Goal: Task Accomplishment & Management: Manage account settings

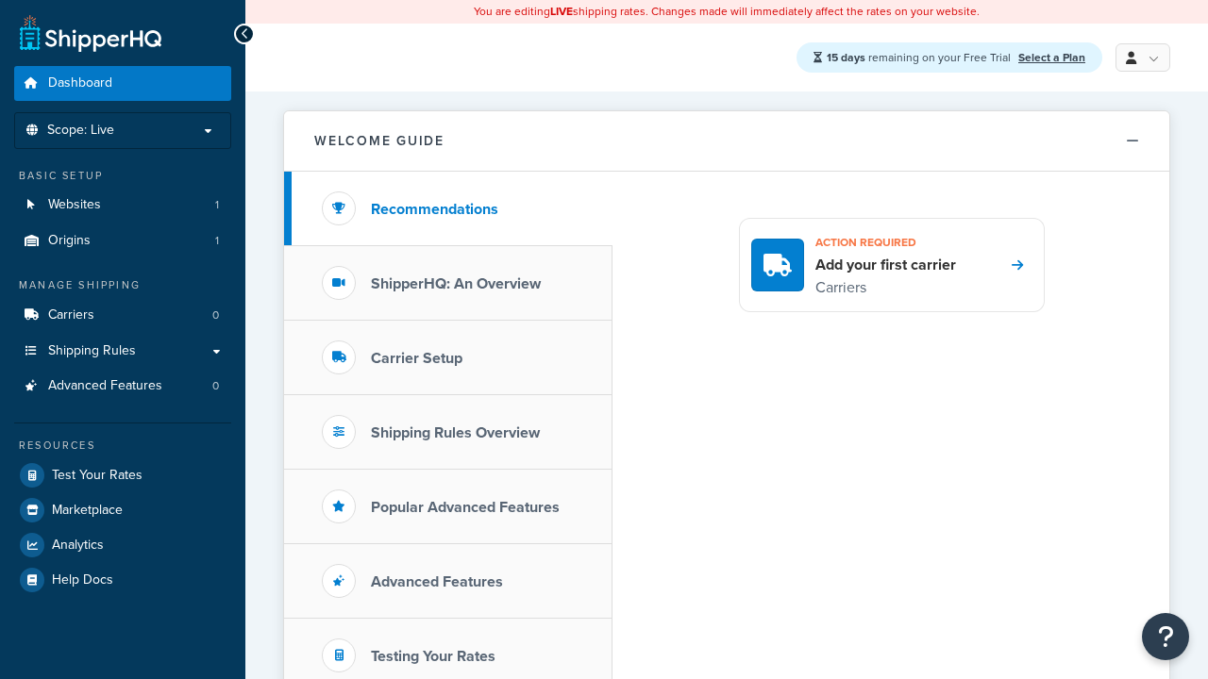
click at [1140, 58] on link at bounding box center [1142, 57] width 55 height 28
click at [0, 0] on span "My Profile" at bounding box center [0, 0] width 0 height 0
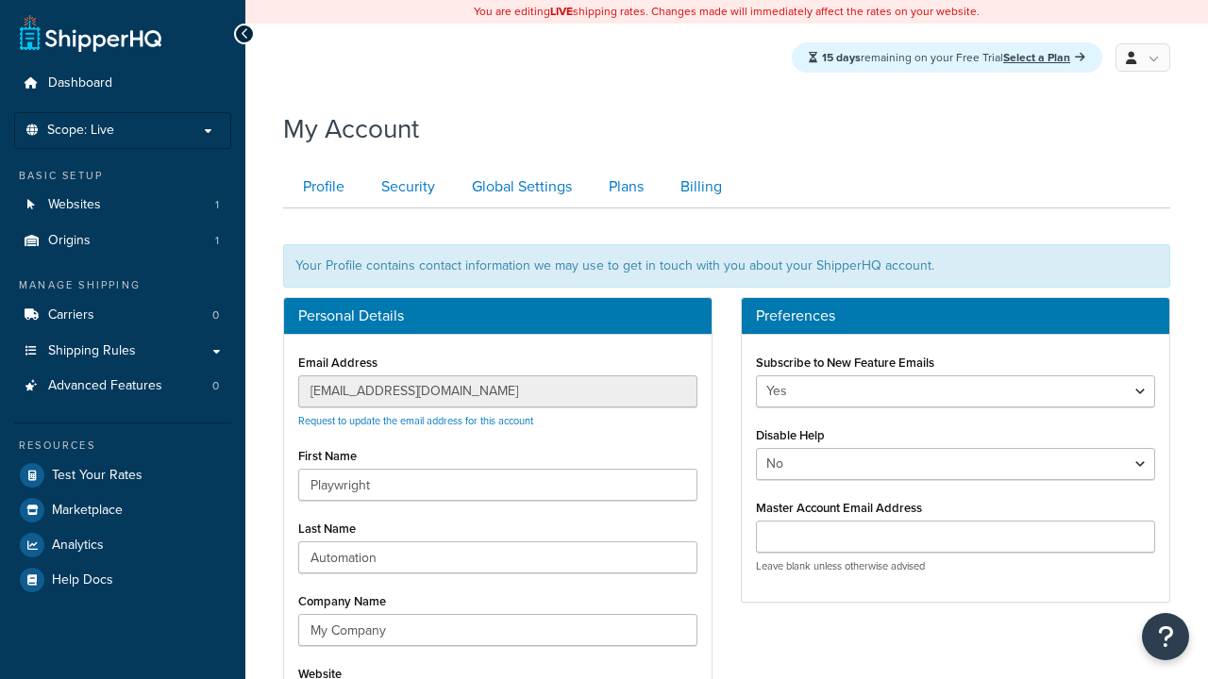
scroll to position [209, 0]
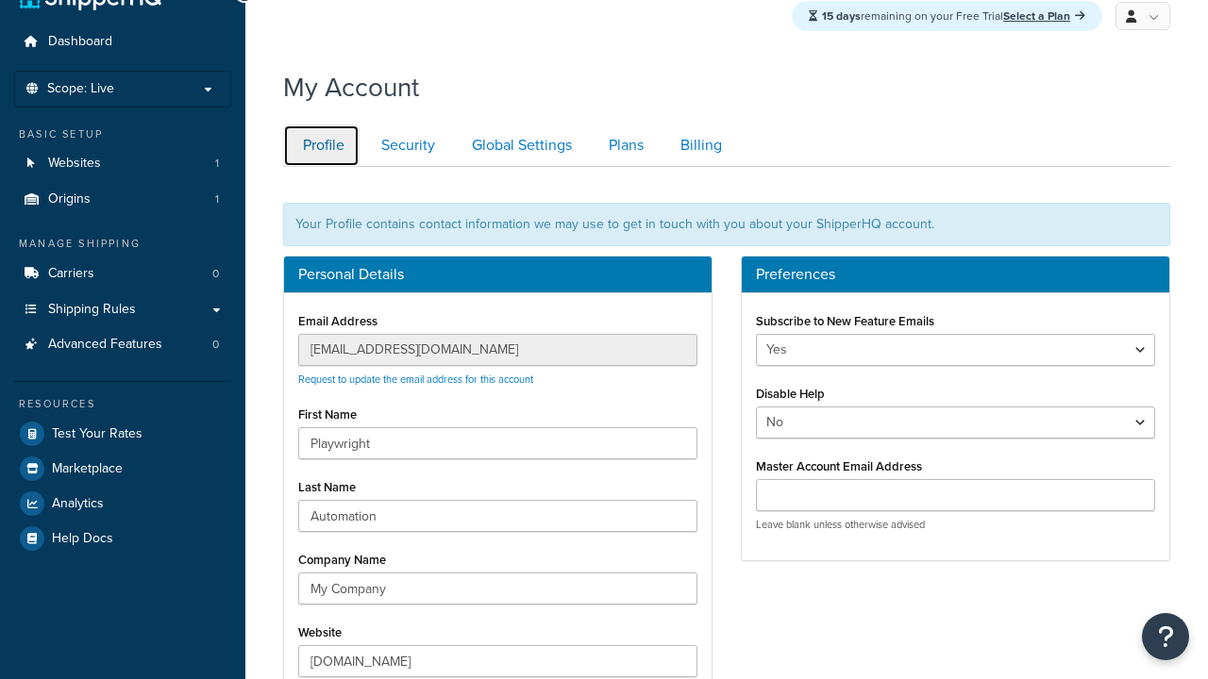
click at [321, 167] on link "Profile" at bounding box center [321, 146] width 76 height 42
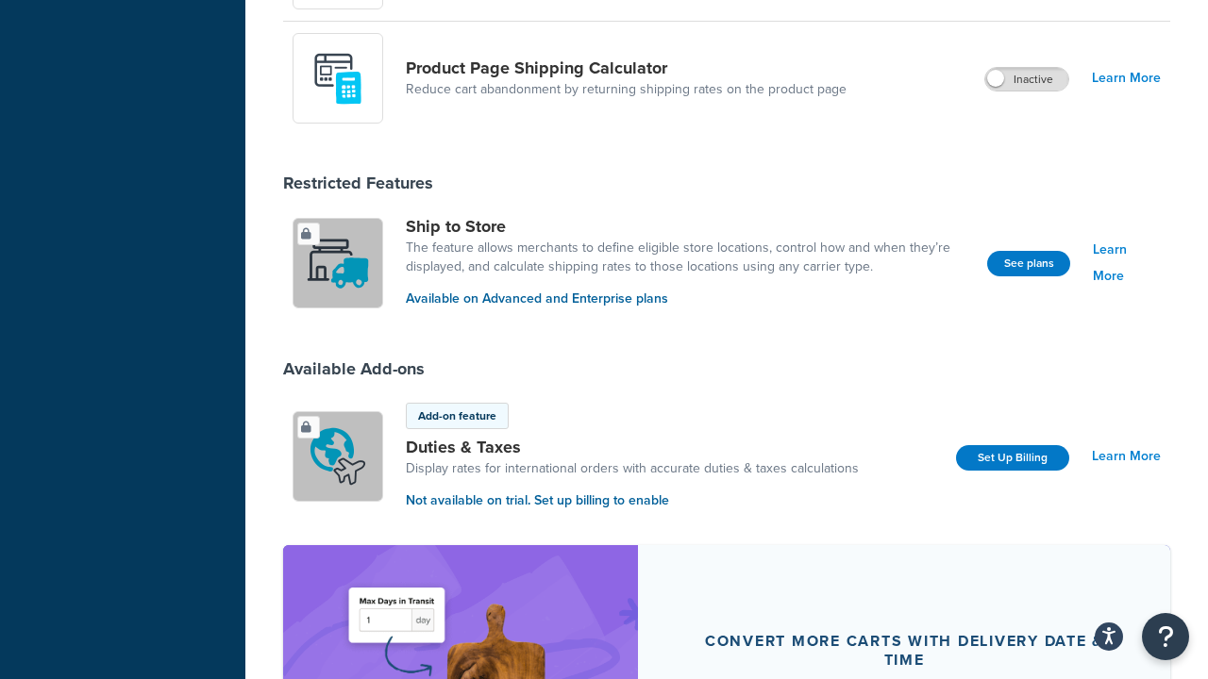
scroll to position [1560, 0]
